Goal: Task Accomplishment & Management: Use online tool/utility

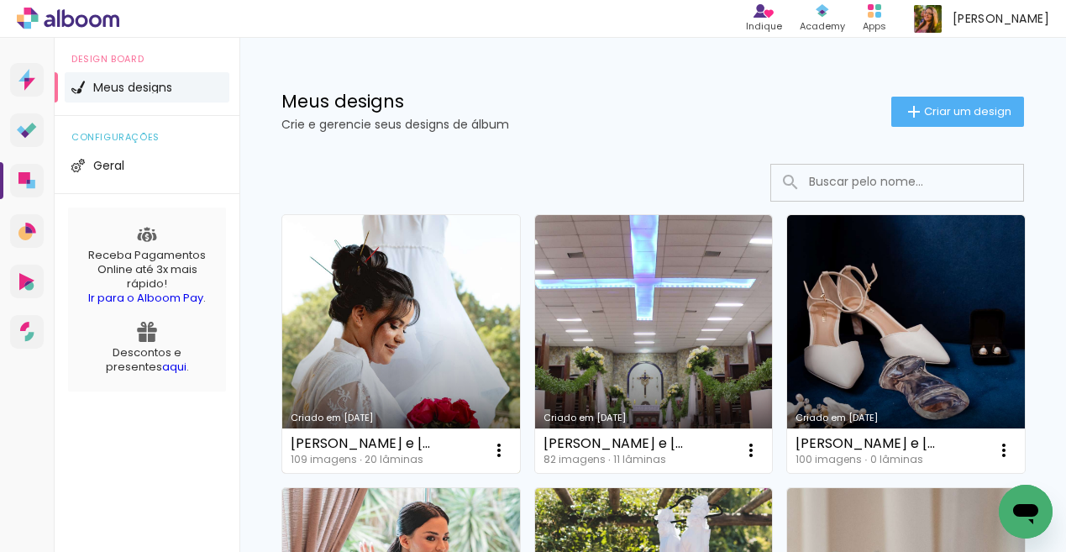
click at [306, 378] on link "Criado em [DATE]" at bounding box center [401, 344] width 238 height 258
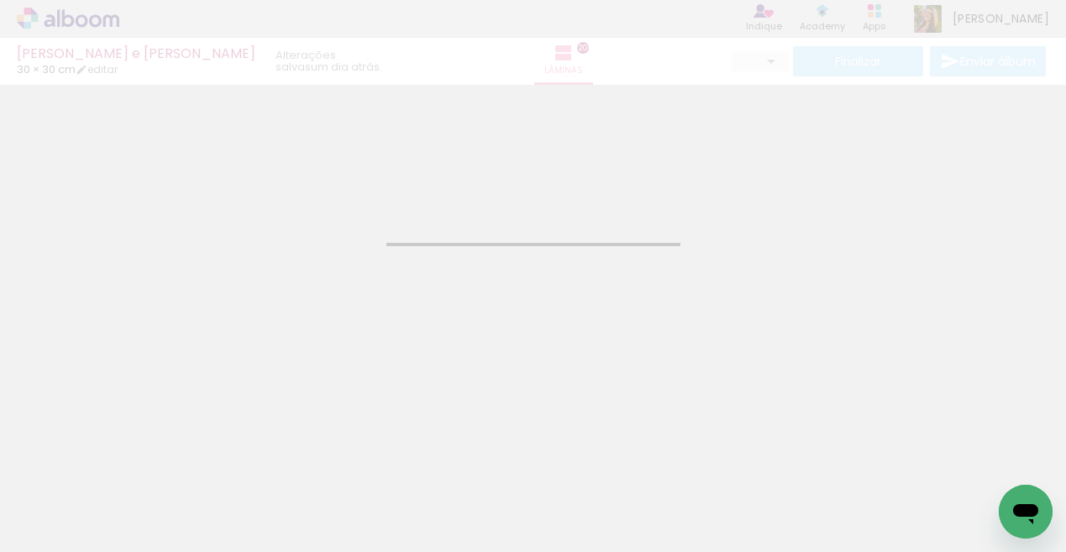
type input "JPG"
type input "Alta, 300 DPI"
